Goal: Information Seeking & Learning: Learn about a topic

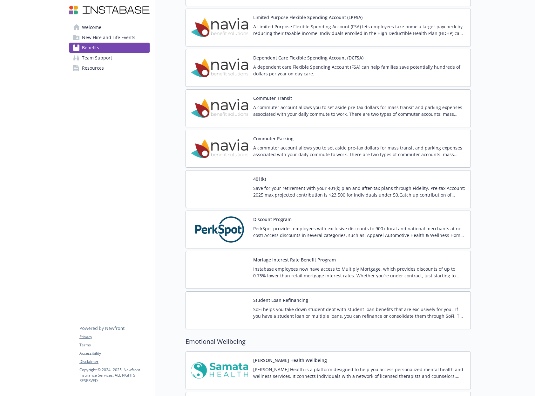
scroll to position [801, 0]
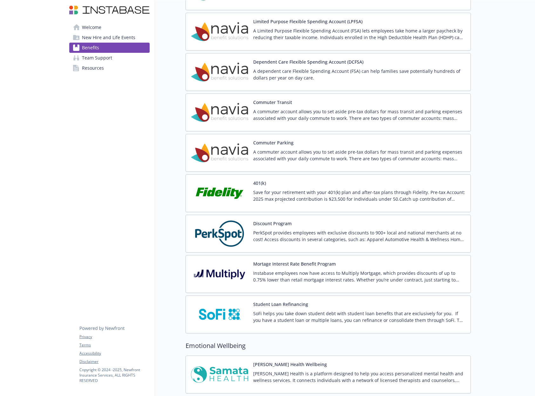
click at [374, 273] on p "Instabase employees now have access to Multiply Mortgage, which provides discou…" at bounding box center [359, 275] width 212 height 13
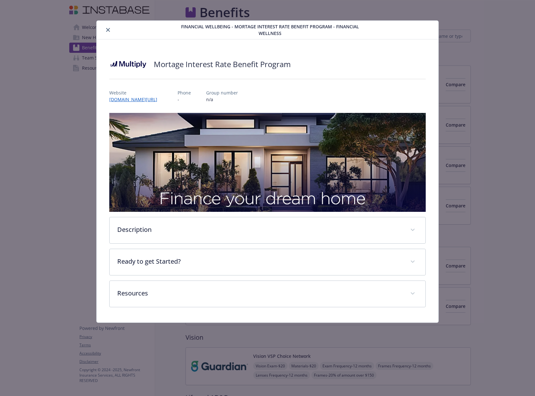
scroll to position [801, 0]
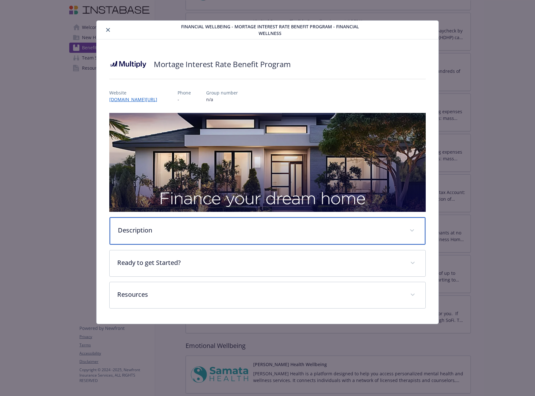
click at [329, 228] on div "Description" at bounding box center [268, 230] width 316 height 27
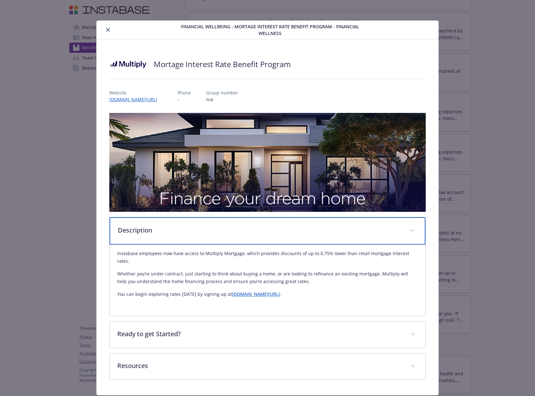
scroll to position [11, 0]
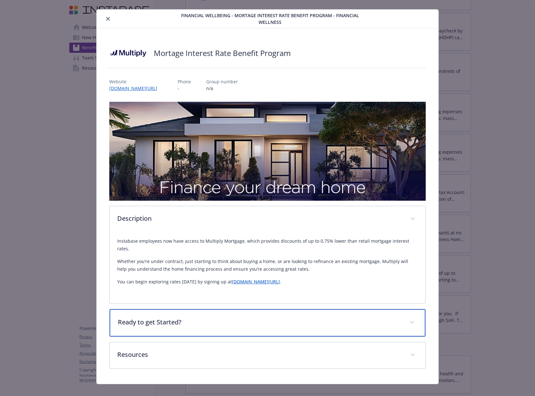
click at [312, 309] on div "Ready to get Started?" at bounding box center [268, 322] width 316 height 27
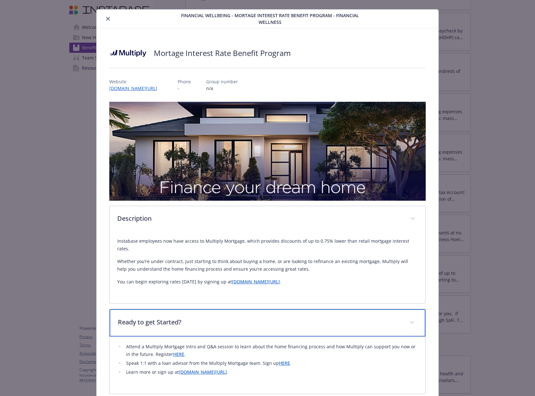
scroll to position [68, 0]
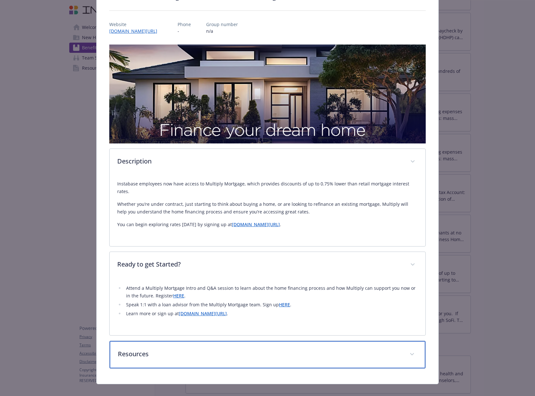
click at [302, 341] on div "Resources" at bounding box center [268, 354] width 316 height 27
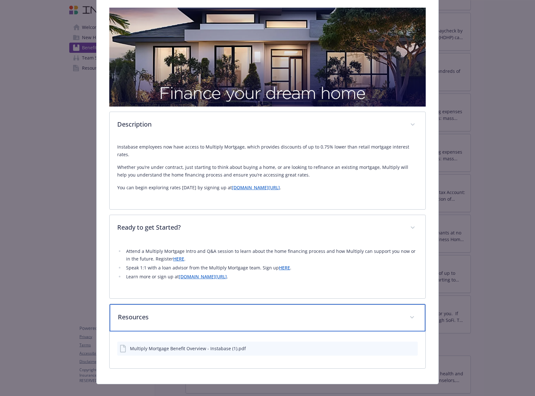
scroll to position [0, 0]
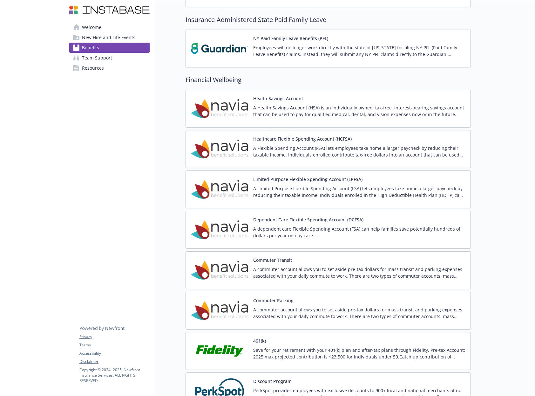
scroll to position [648, 0]
click at [409, 193] on p "A Limited Purpose Flexible Spending Account (FSA) lets employees take home a la…" at bounding box center [359, 191] width 212 height 13
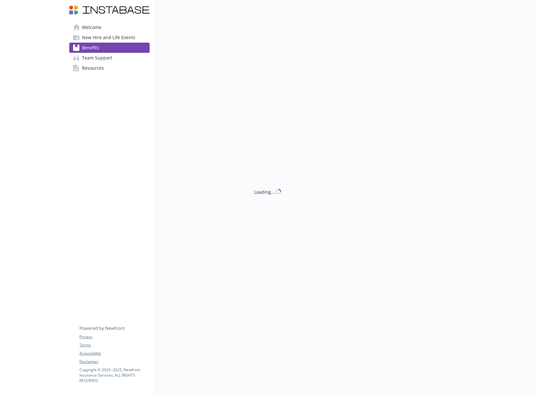
scroll to position [644, 0]
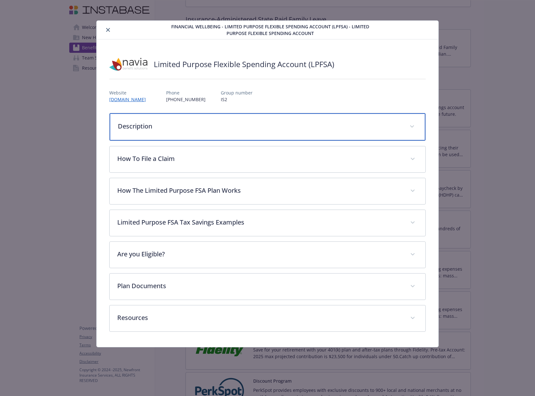
click at [329, 132] on div "Description" at bounding box center [268, 126] width 316 height 27
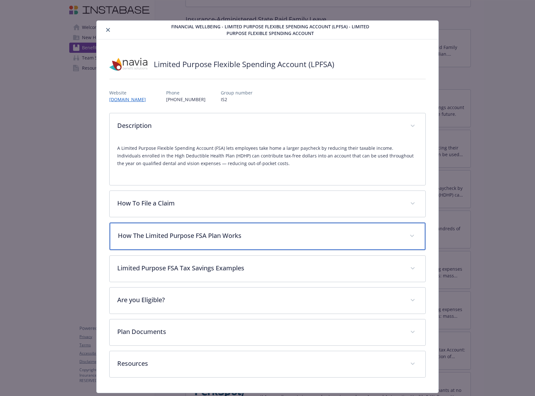
click at [297, 242] on div "How The Limited Purpose FSA Plan Works" at bounding box center [268, 235] width 316 height 27
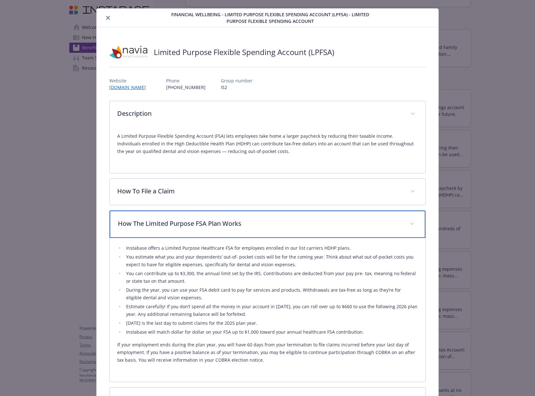
scroll to position [52, 0]
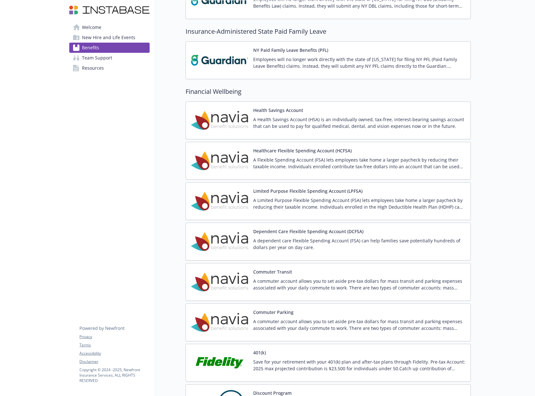
click at [380, 117] on p "A Health Savings Account (HSA) is an individually owned, tax-free, interest-bea…" at bounding box center [359, 122] width 212 height 13
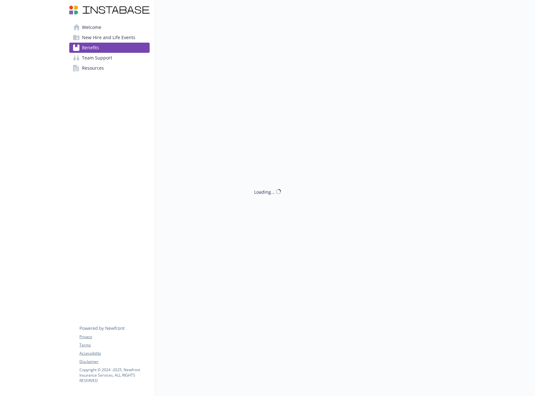
scroll to position [632, 0]
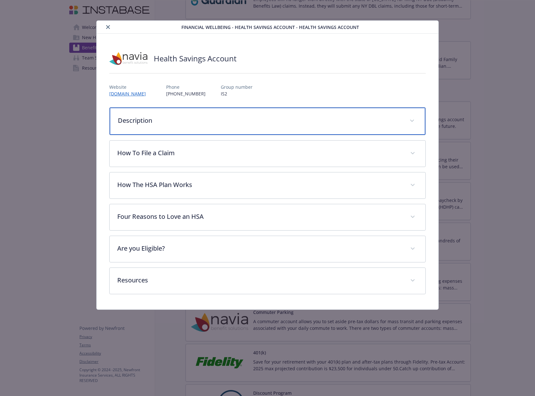
click at [291, 118] on p "Description" at bounding box center [260, 121] width 284 height 10
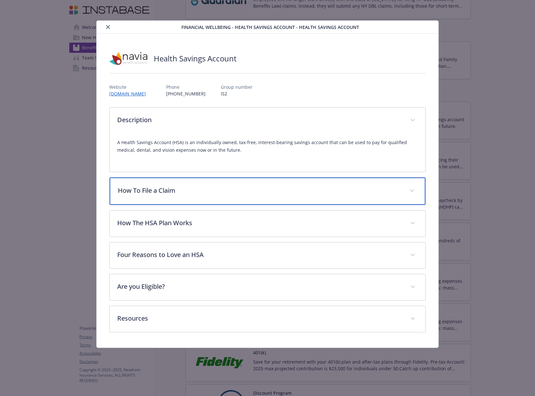
click at [275, 203] on div "How To File a Claim" at bounding box center [268, 190] width 316 height 27
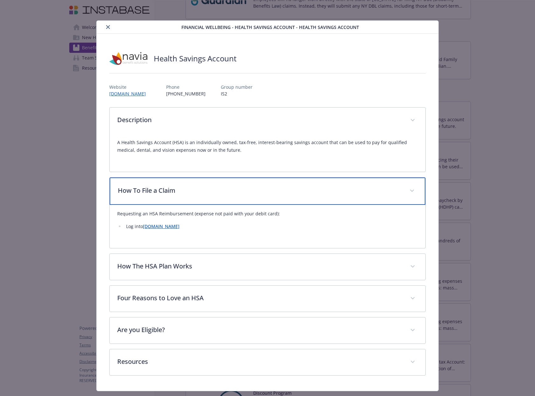
scroll to position [16, 0]
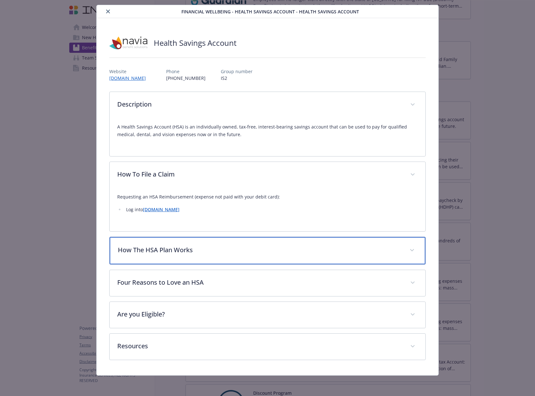
click at [329, 247] on p "How The HSA Plan Works" at bounding box center [260, 250] width 284 height 10
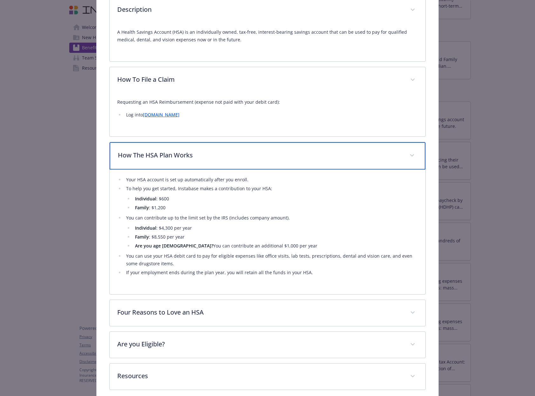
scroll to position [140, 0]
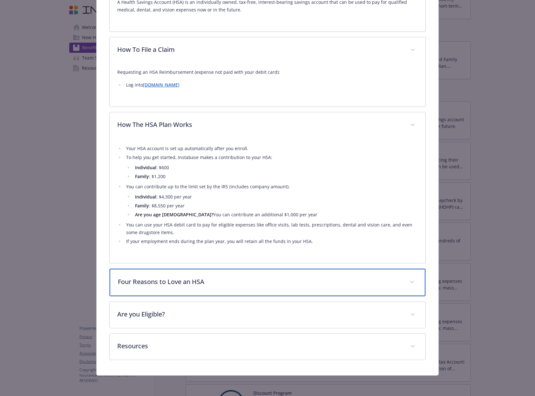
click at [321, 280] on p "Four Reasons to Love an HSA" at bounding box center [260, 282] width 284 height 10
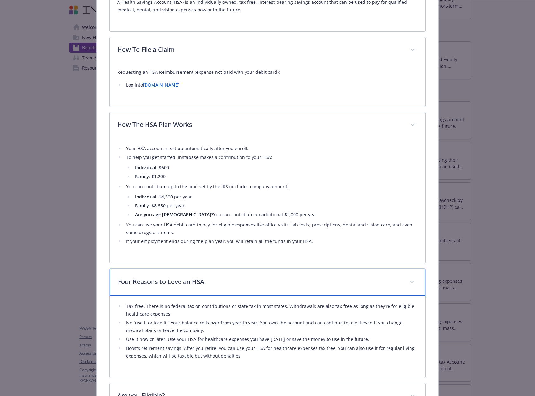
scroll to position [221, 0]
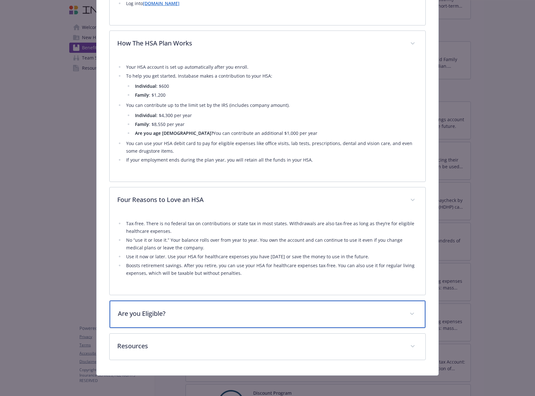
click at [278, 322] on div "Are you Eligible?" at bounding box center [268, 313] width 316 height 27
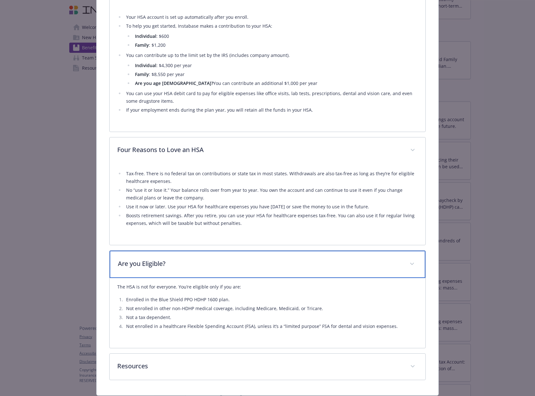
scroll to position [291, 0]
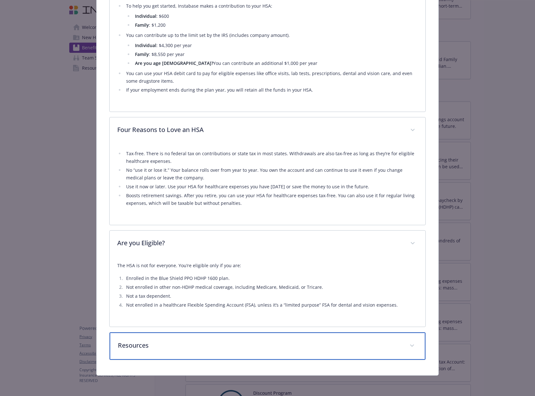
click at [382, 355] on div "Resources" at bounding box center [268, 345] width 316 height 27
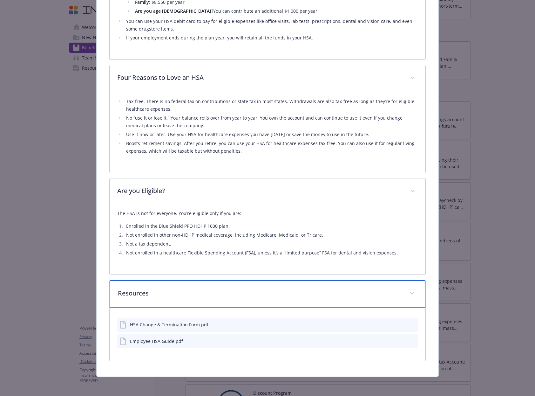
scroll to position [345, 0]
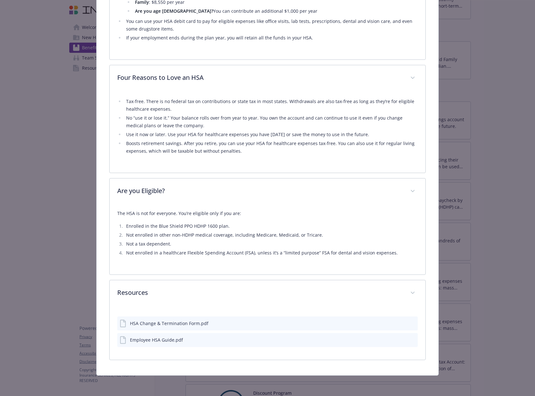
click at [409, 339] on icon "preview file" at bounding box center [412, 339] width 6 height 4
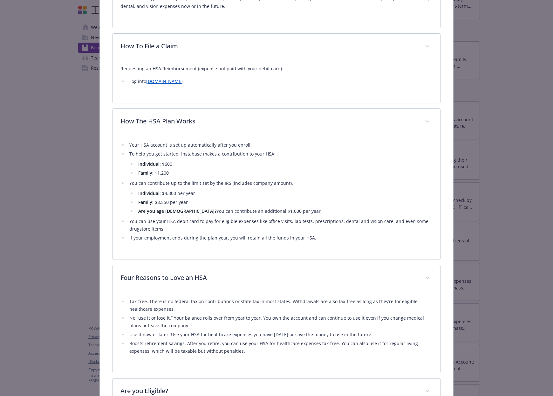
scroll to position [0, 0]
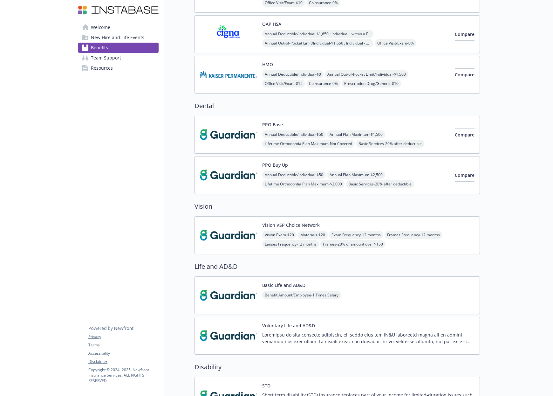
scroll to position [132, 0]
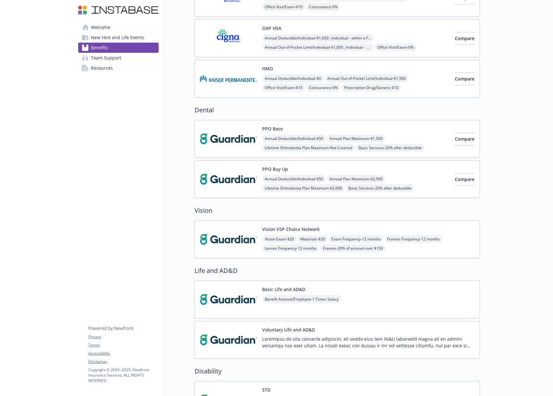
click at [299, 169] on div "PPO Buy Up Annual Deductible/Individual - $50 Annual Plan Maximum - $2,500 Life…" at bounding box center [355, 179] width 187 height 27
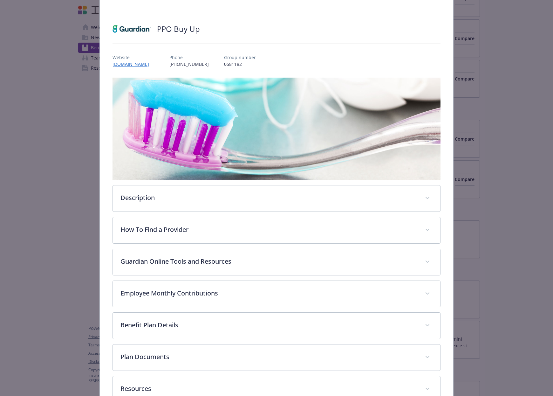
scroll to position [71, 0]
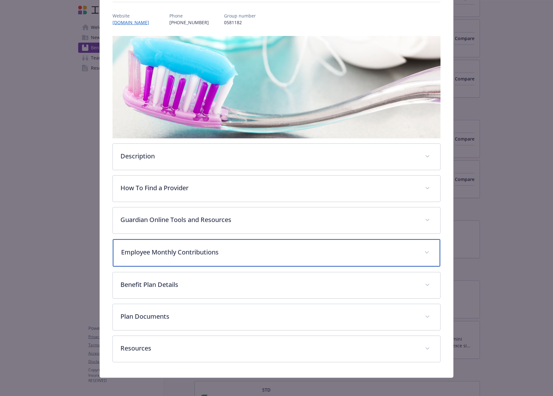
click at [258, 242] on div "Employee Monthly Contributions" at bounding box center [276, 252] width 327 height 27
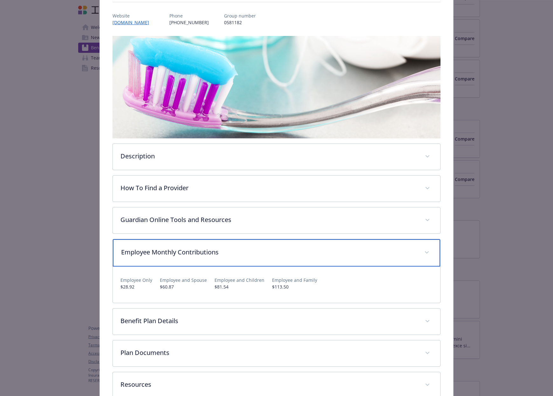
scroll to position [109, 0]
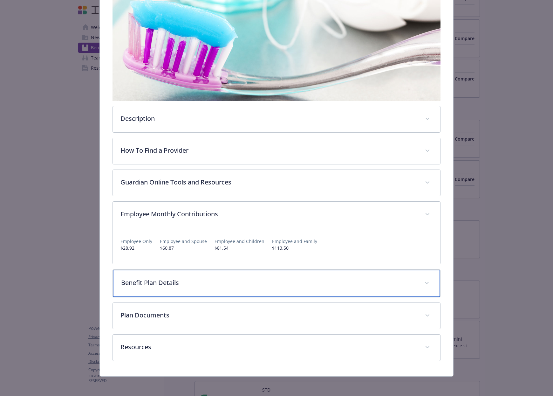
click at [250, 283] on p "Benefit Plan Details" at bounding box center [268, 283] width 295 height 10
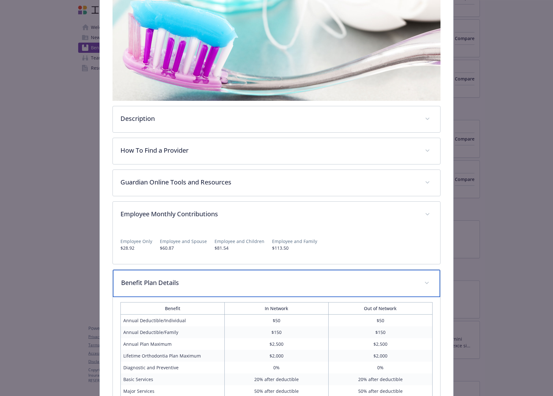
scroll to position [257, 0]
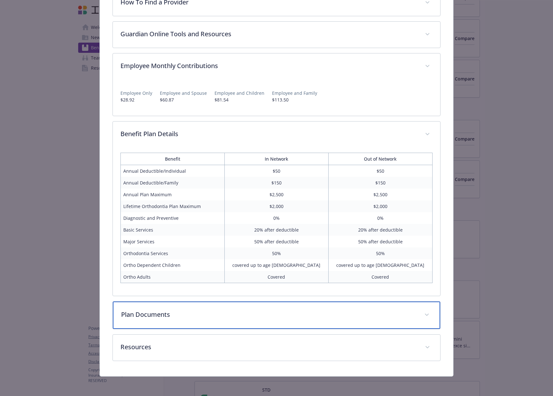
click at [262, 325] on div "Plan Documents" at bounding box center [276, 314] width 327 height 27
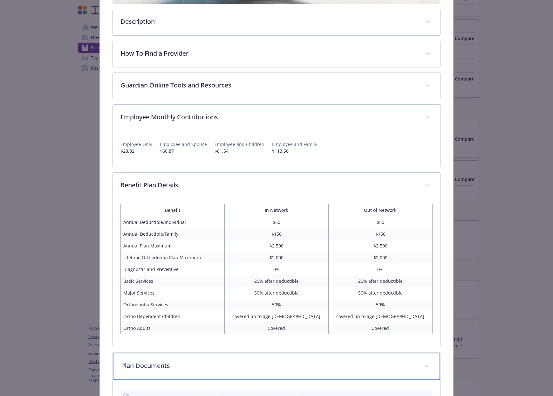
scroll to position [97, 0]
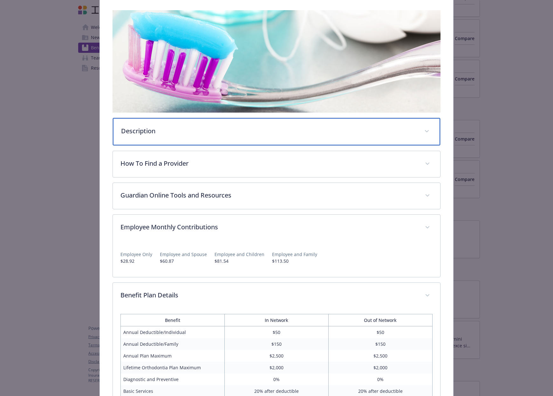
click at [249, 136] on div "Description" at bounding box center [276, 131] width 327 height 27
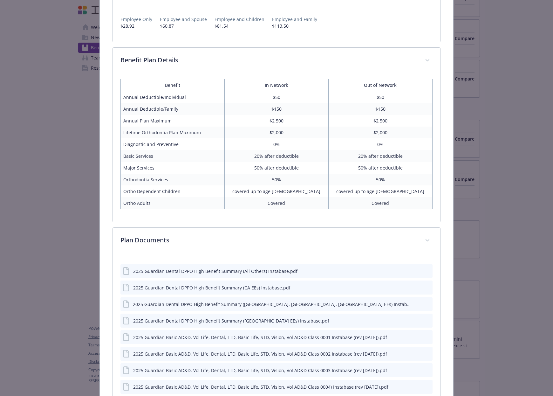
scroll to position [388, 0]
drag, startPoint x: 266, startPoint y: 132, endPoint x: 301, endPoint y: 130, distance: 35.0
click at [301, 130] on td "$2,000" at bounding box center [277, 134] width 104 height 12
click at [316, 133] on td "$2,000" at bounding box center [277, 134] width 104 height 12
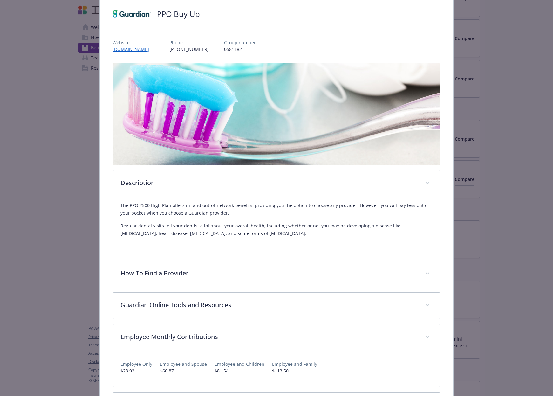
scroll to position [0, 0]
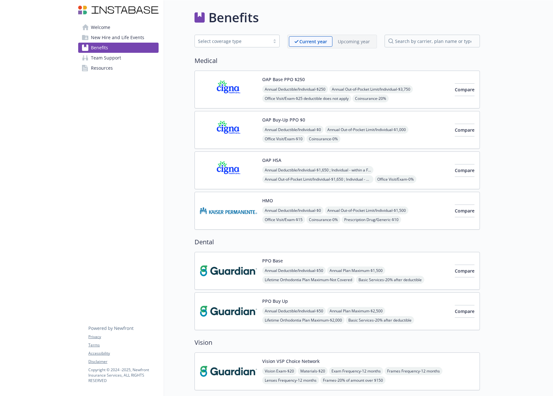
click at [362, 45] on div "Upcoming year" at bounding box center [353, 41] width 43 height 10
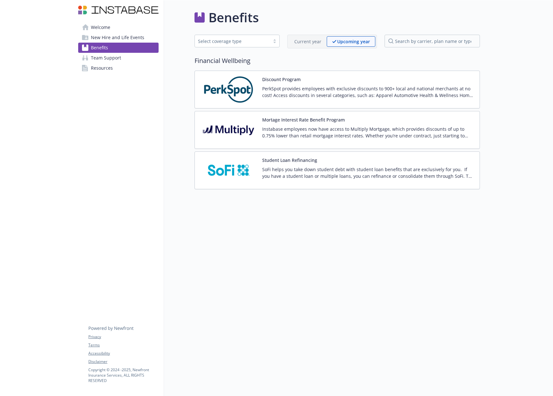
click at [306, 44] on p "Current year" at bounding box center [307, 41] width 27 height 7
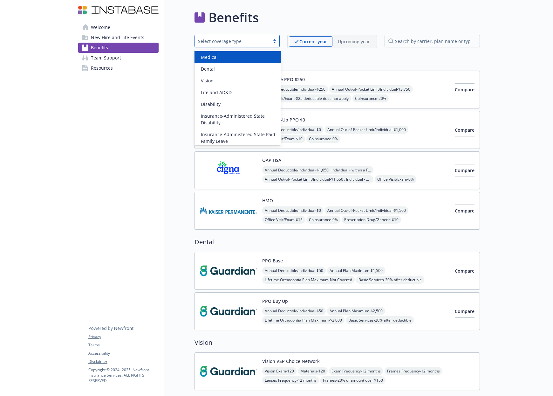
click at [259, 41] on div "Select coverage type" at bounding box center [232, 41] width 69 height 7
